Goal: Check status: Check status

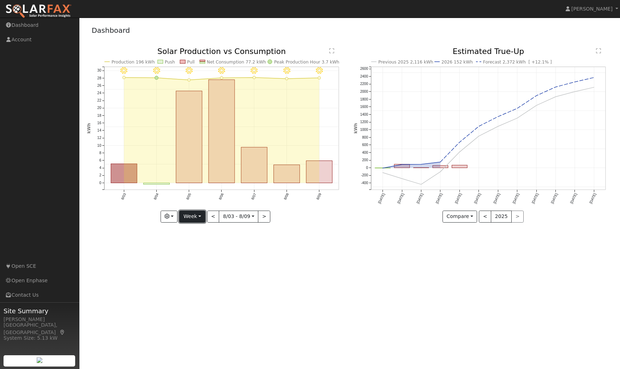
click at [200, 219] on button "Week" at bounding box center [192, 217] width 26 height 12
click at [198, 253] on link "Month" at bounding box center [204, 251] width 49 height 10
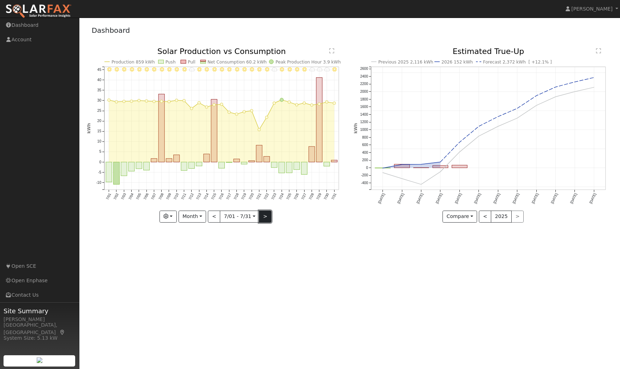
click at [263, 220] on button ">" at bounding box center [265, 217] width 12 height 12
type input "[DATE]"
